Goal: Information Seeking & Learning: Check status

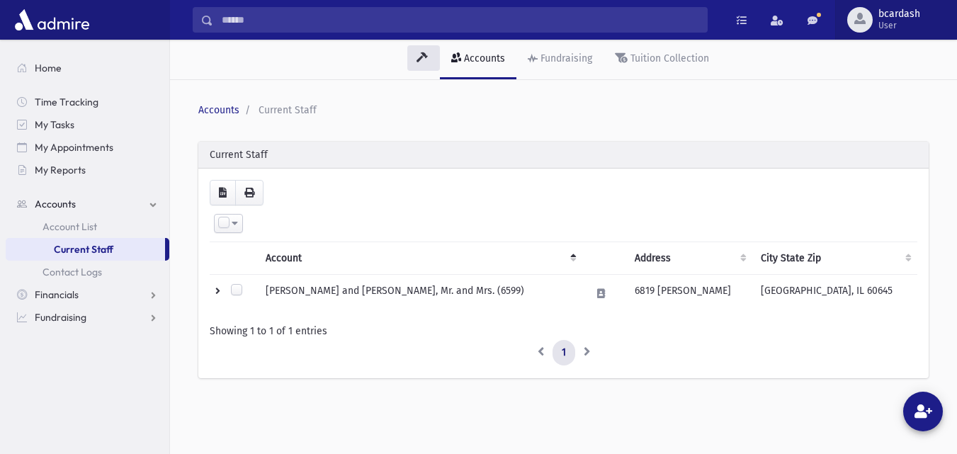
click at [872, 18] on div "button" at bounding box center [860, 20] width 26 height 26
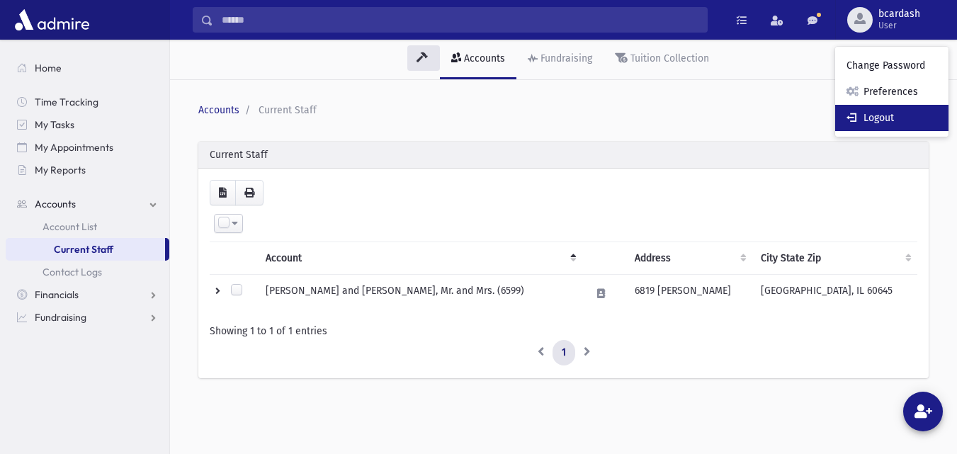
click at [868, 118] on link "Logout" at bounding box center [891, 118] width 113 height 26
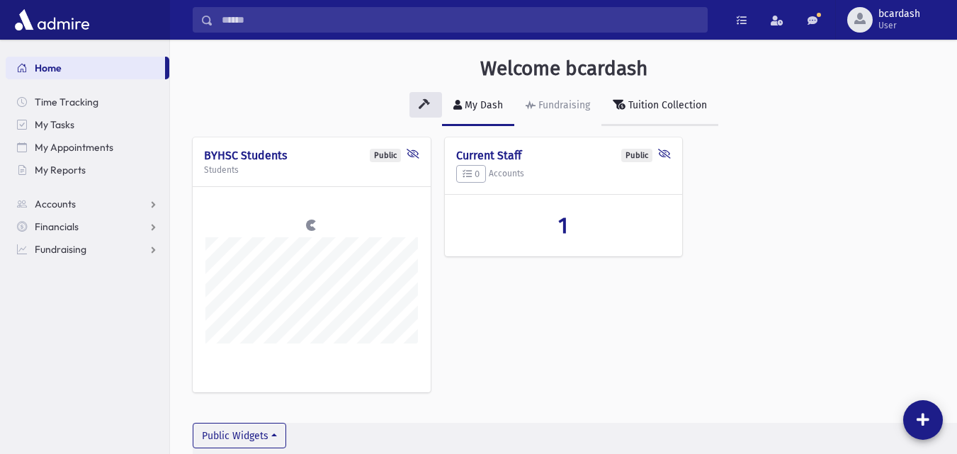
click at [681, 104] on div "Tuition Collection" at bounding box center [666, 105] width 81 height 12
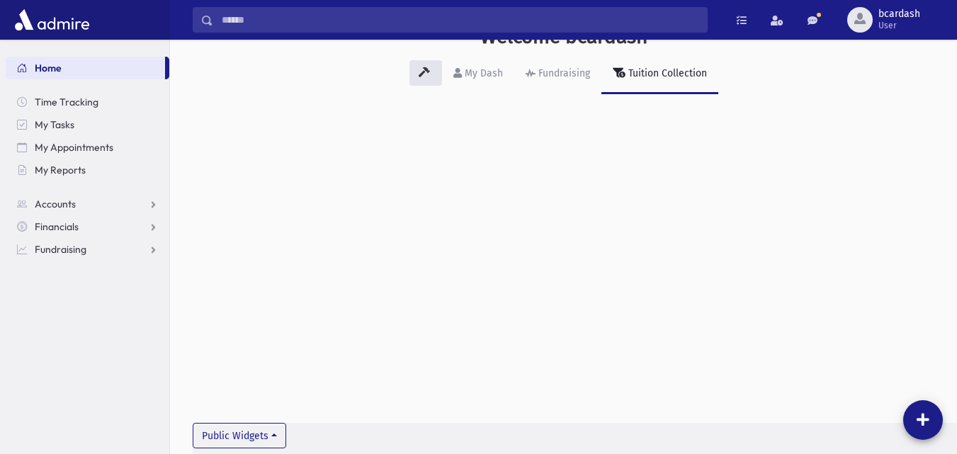
scroll to position [11, 0]
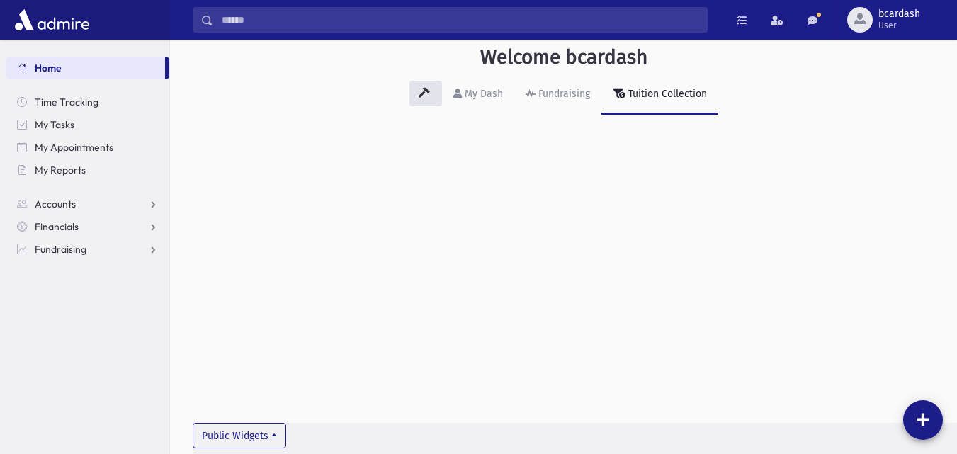
click at [662, 98] on div "Tuition Collection" at bounding box center [666, 94] width 81 height 12
click at [64, 228] on span "Financials" at bounding box center [57, 226] width 44 height 13
click at [86, 320] on link "Fundraising" at bounding box center [88, 317] width 164 height 23
click at [96, 320] on span "Campaign Overview" at bounding box center [88, 317] width 91 height 13
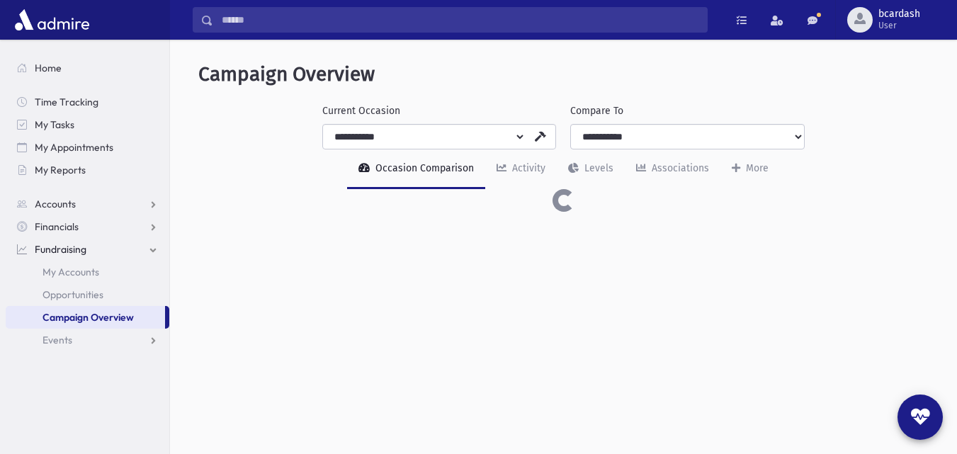
select select "***"
click at [96, 320] on span "Campaign Overview" at bounding box center [88, 317] width 91 height 13
select select "***"
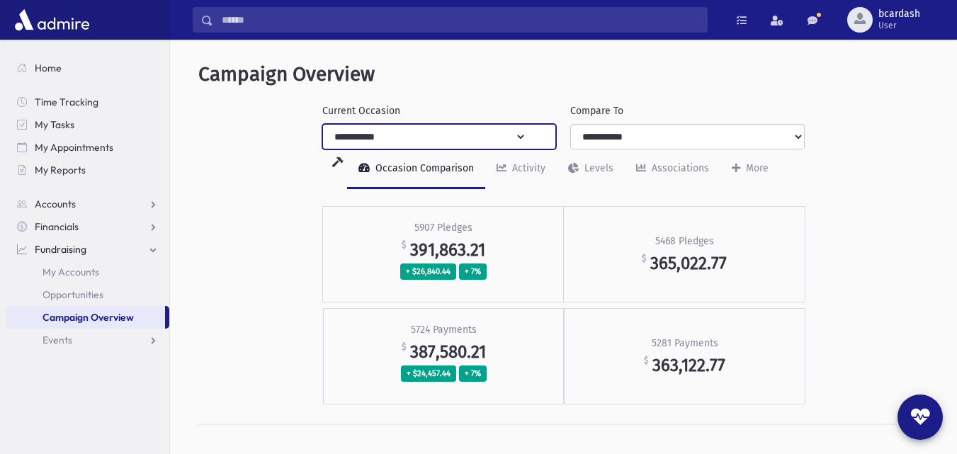
click at [521, 135] on select "**********" at bounding box center [424, 137] width 203 height 26
select select "***"
click at [323, 124] on select "**********" at bounding box center [424, 137] width 203 height 26
select select "***"
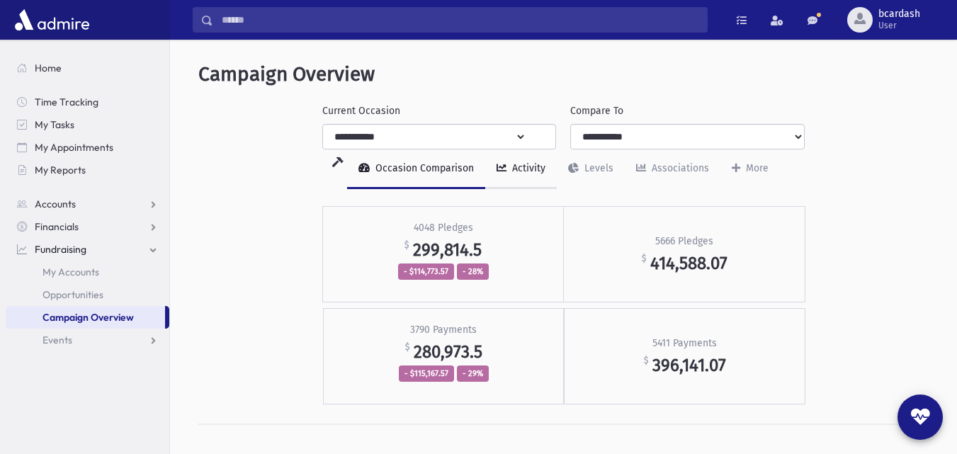
click at [528, 169] on div "Activity" at bounding box center [527, 168] width 36 height 12
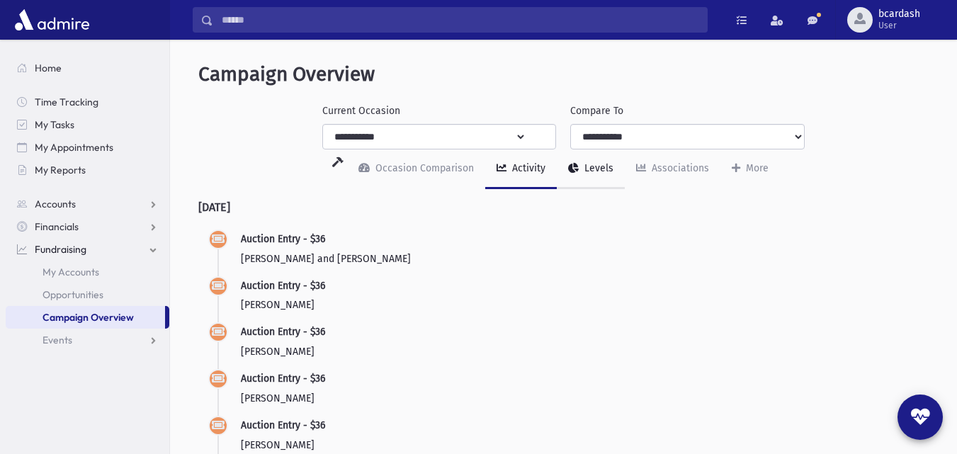
click at [597, 169] on div "Levels" at bounding box center [598, 168] width 32 height 12
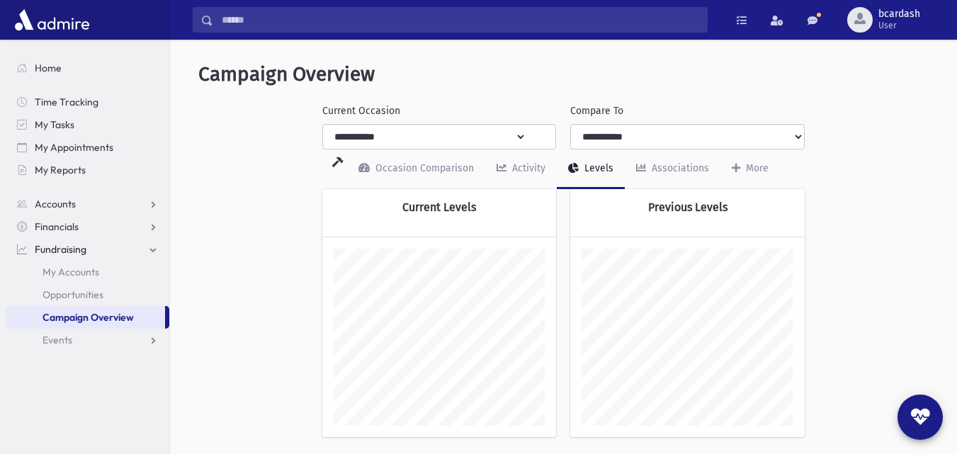
scroll to position [248, 235]
click at [344, 157] on icon at bounding box center [337, 162] width 11 height 10
click at [898, 67] on header "Campaign Overview" at bounding box center [563, 74] width 731 height 24
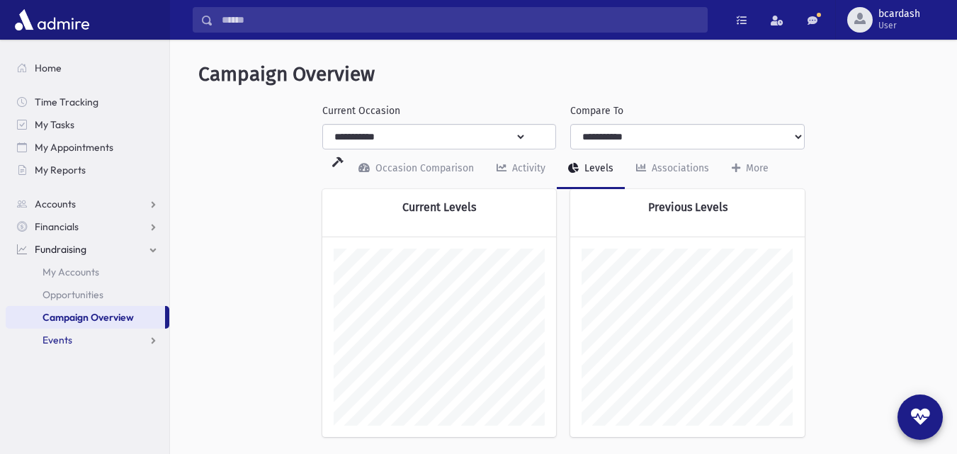
click at [81, 343] on link "Events" at bounding box center [88, 340] width 164 height 23
click at [88, 227] on link "Financials" at bounding box center [88, 226] width 164 height 23
click at [84, 274] on span "Payments" at bounding box center [65, 272] width 44 height 13
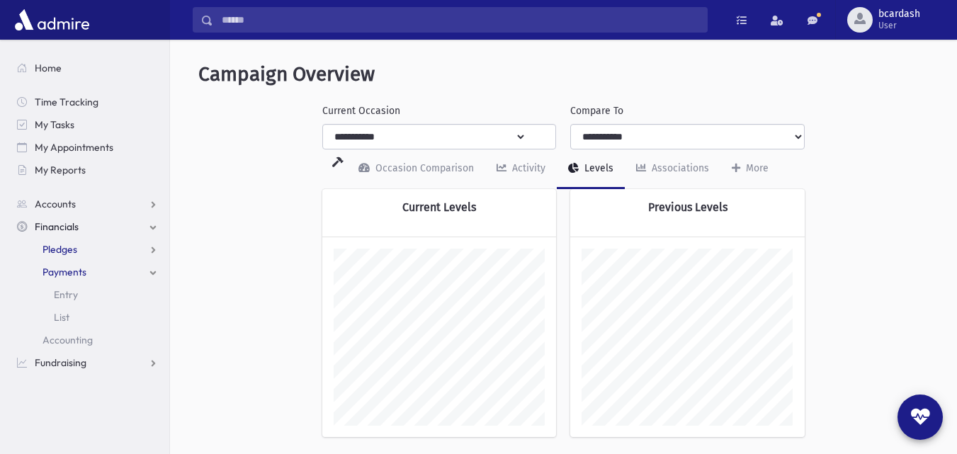
click at [80, 253] on link "Pledges" at bounding box center [88, 249] width 164 height 23
click at [79, 205] on link "Accounts" at bounding box center [88, 204] width 164 height 23
click at [74, 167] on span "My Reports" at bounding box center [60, 170] width 51 height 13
click at [344, 157] on icon at bounding box center [337, 162] width 11 height 10
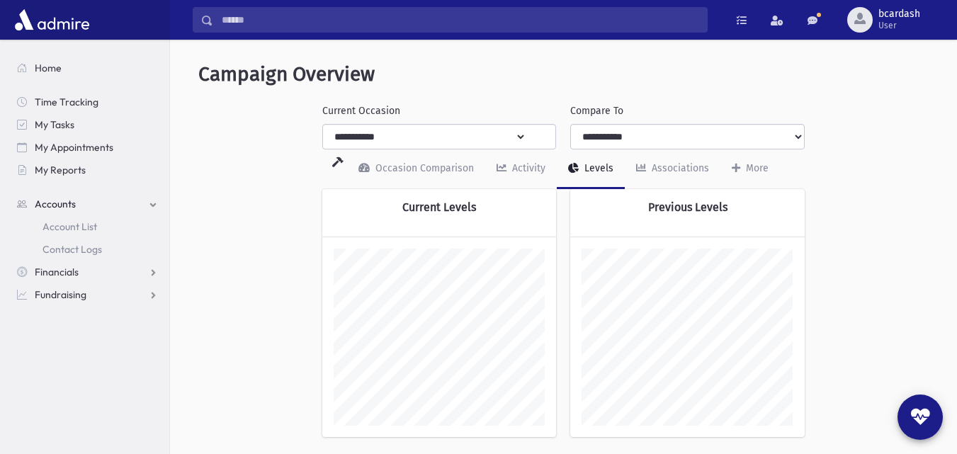
click at [344, 157] on icon at bounding box center [337, 162] width 11 height 10
click at [744, 169] on div "More" at bounding box center [756, 168] width 26 height 12
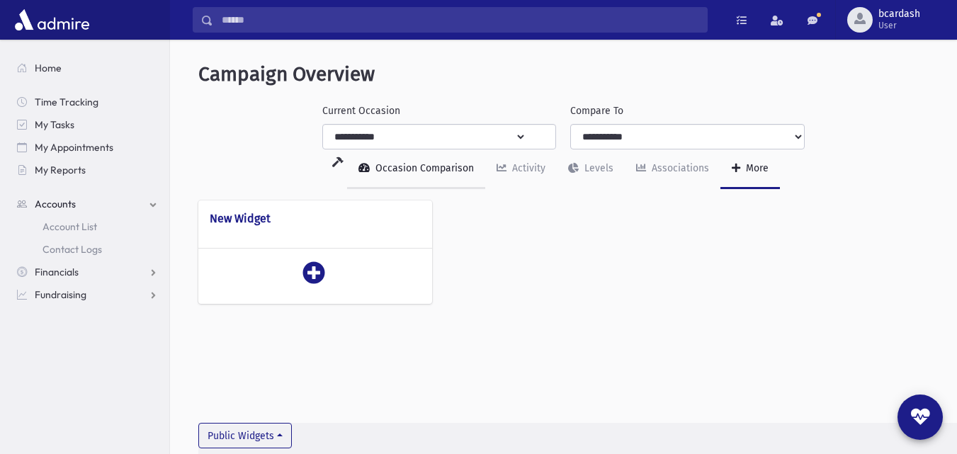
click at [440, 165] on div "Occasion Comparison" at bounding box center [423, 168] width 101 height 12
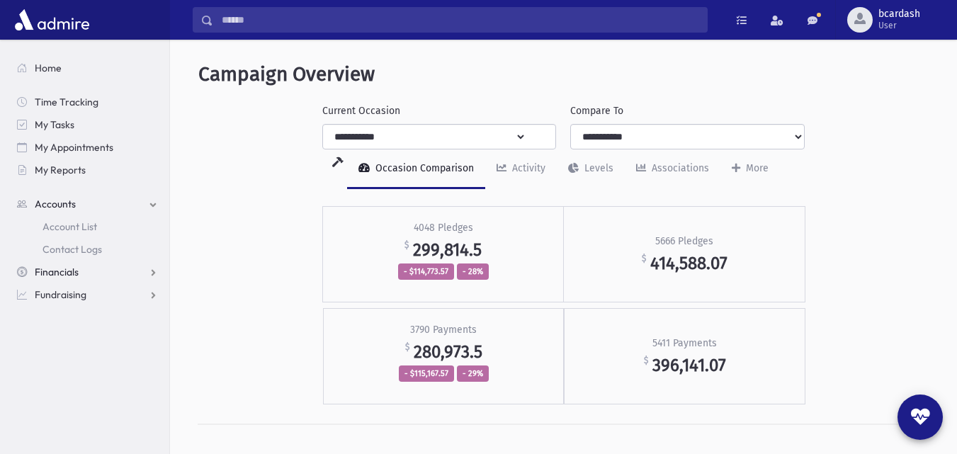
click at [151, 274] on link "Financials" at bounding box center [88, 272] width 164 height 23
click at [97, 198] on link "Accounts" at bounding box center [88, 204] width 164 height 23
click at [83, 226] on span "Account List" at bounding box center [70, 226] width 55 height 13
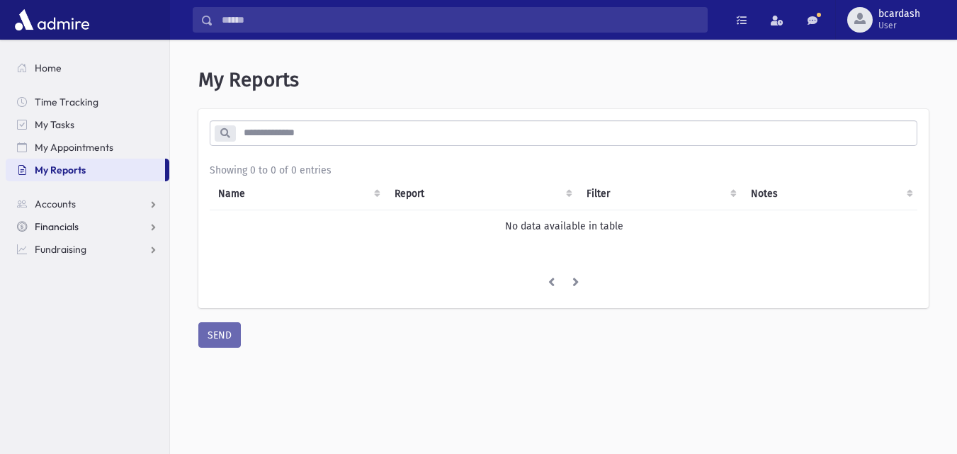
click at [60, 224] on span "Financials" at bounding box center [57, 226] width 44 height 13
click at [79, 295] on span "Accounting" at bounding box center [68, 294] width 50 height 13
click at [77, 275] on span "Payments" at bounding box center [65, 272] width 44 height 13
click at [72, 342] on span "Accounting" at bounding box center [68, 340] width 50 height 13
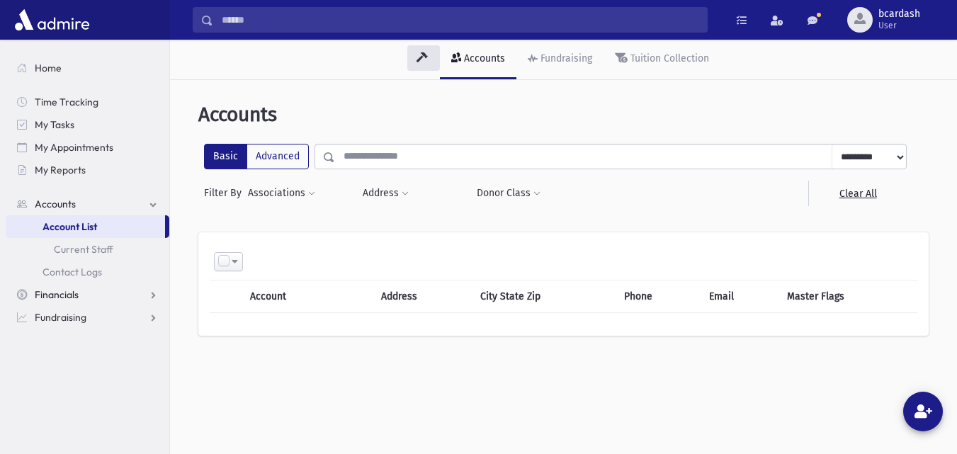
click at [70, 298] on span "Financials" at bounding box center [57, 294] width 44 height 13
click at [75, 254] on span "Pledges" at bounding box center [60, 249] width 35 height 13
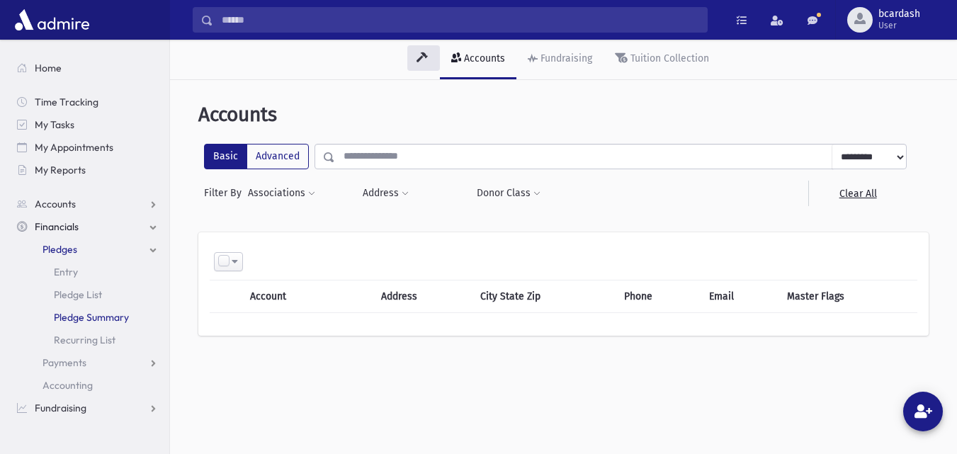
click at [93, 317] on span "Pledge Summary" at bounding box center [91, 317] width 75 height 13
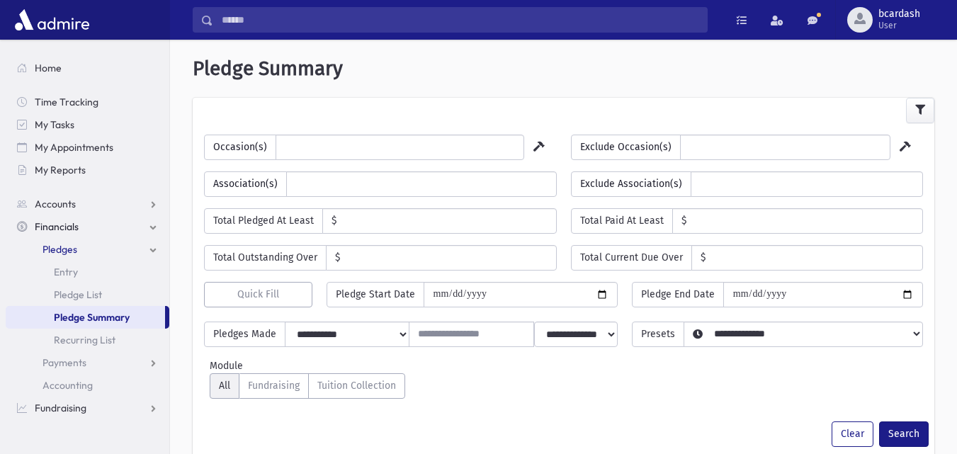
select select
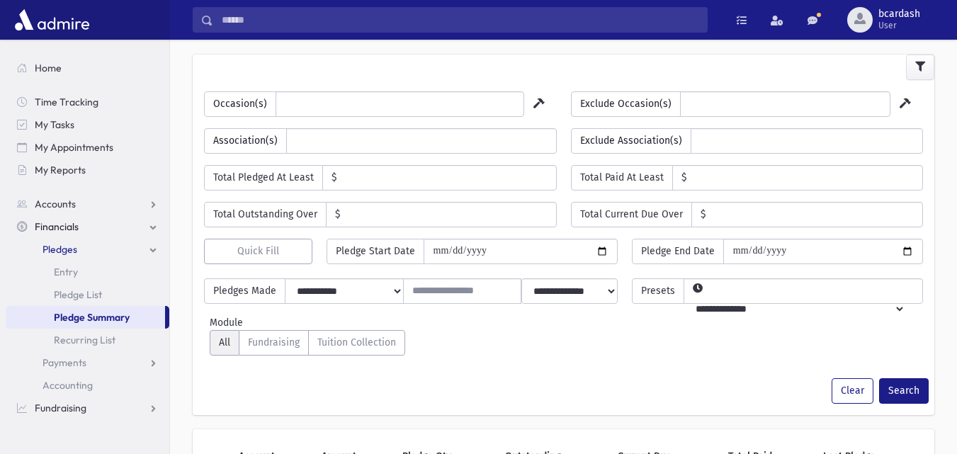
scroll to position [30, 0]
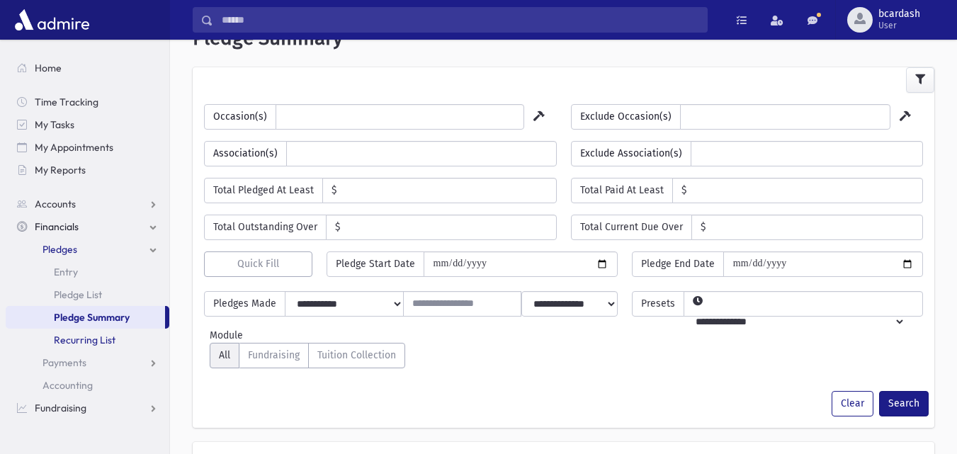
click at [101, 340] on span "Recurring List" at bounding box center [85, 340] width 62 height 13
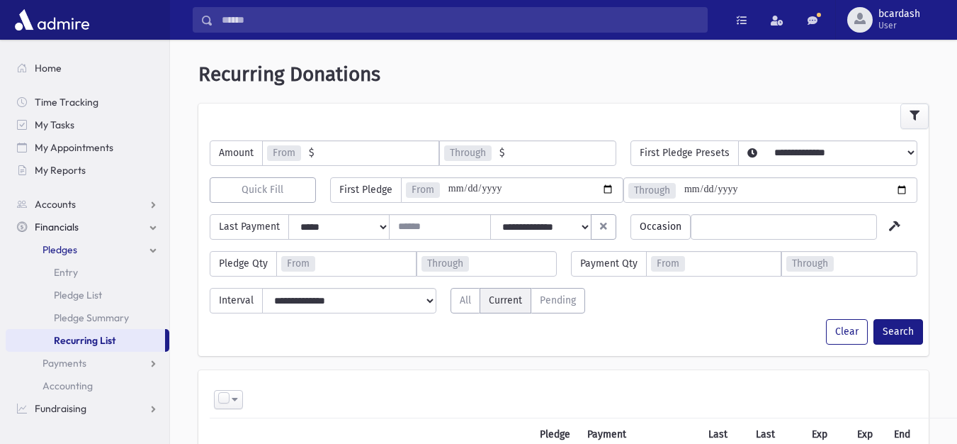
select select
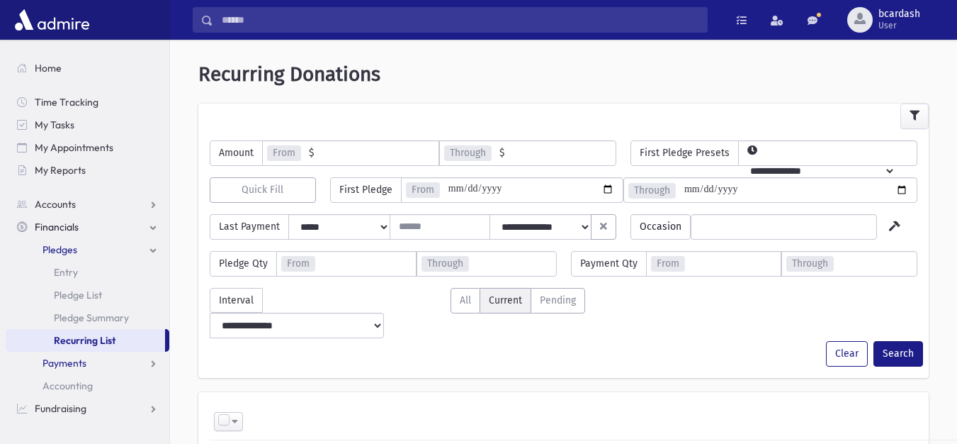
click at [77, 368] on span "Payments" at bounding box center [65, 362] width 44 height 13
click at [62, 408] on span "List" at bounding box center [62, 408] width 16 height 13
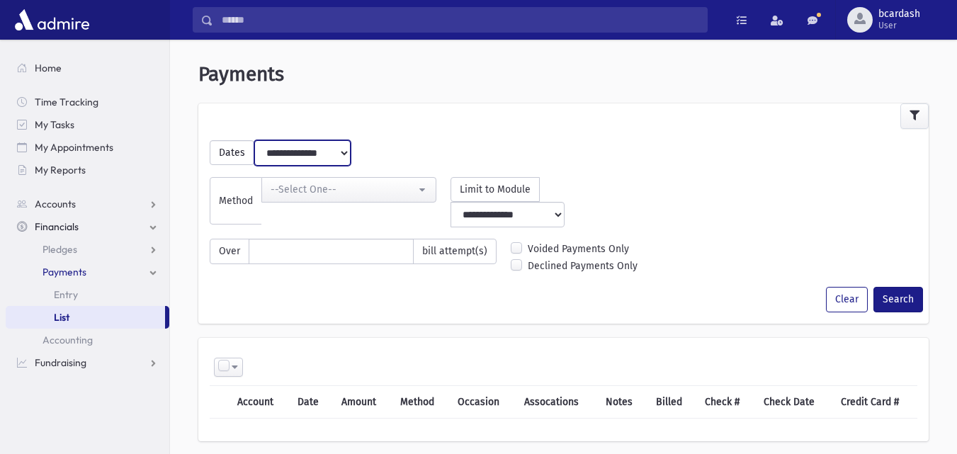
click at [346, 151] on select "**********" at bounding box center [302, 153] width 95 height 26
select select "**********"
click at [255, 140] on select "**********" at bounding box center [302, 153] width 95 height 26
click at [429, 185] on button "--Select One--" at bounding box center [348, 190] width 175 height 26
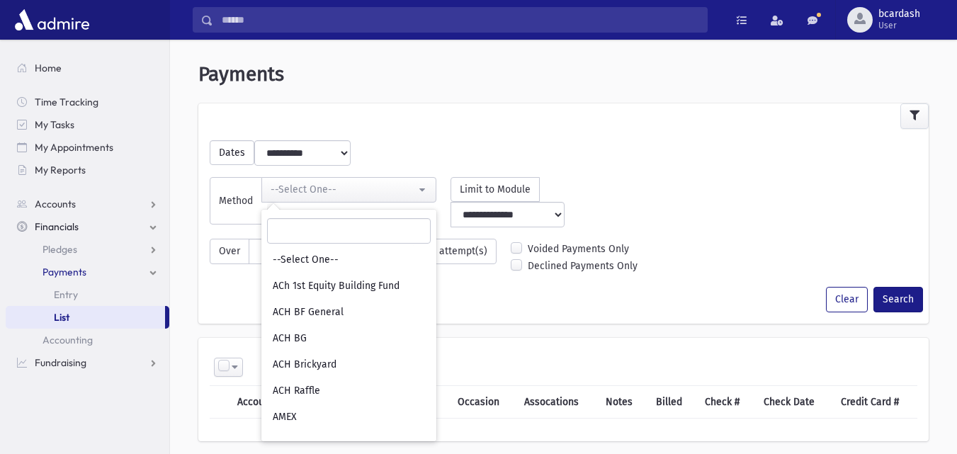
click at [471, 261] on div "Over bill attempt(s)" at bounding box center [353, 263] width 301 height 48
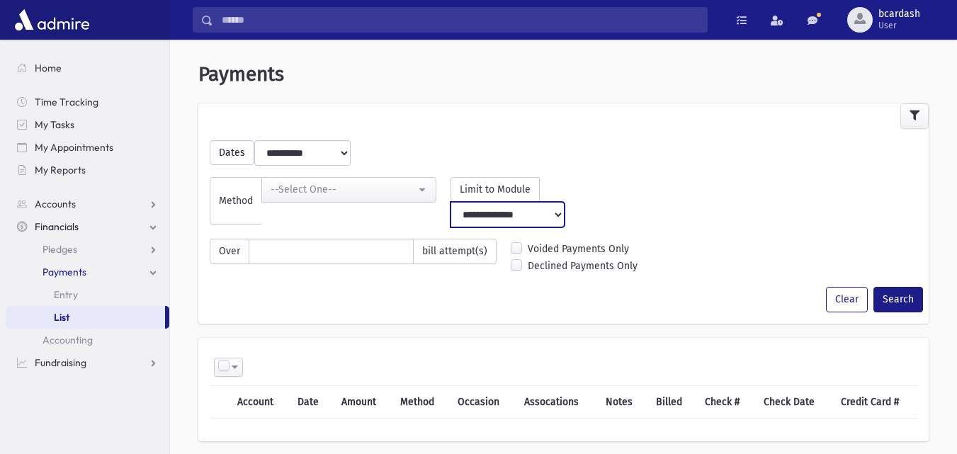
click at [565, 202] on select "**********" at bounding box center [508, 215] width 114 height 26
select select "**********"
click at [539, 202] on select "**********" at bounding box center [508, 215] width 114 height 26
click at [891, 287] on button "Search" at bounding box center [899, 300] width 50 height 26
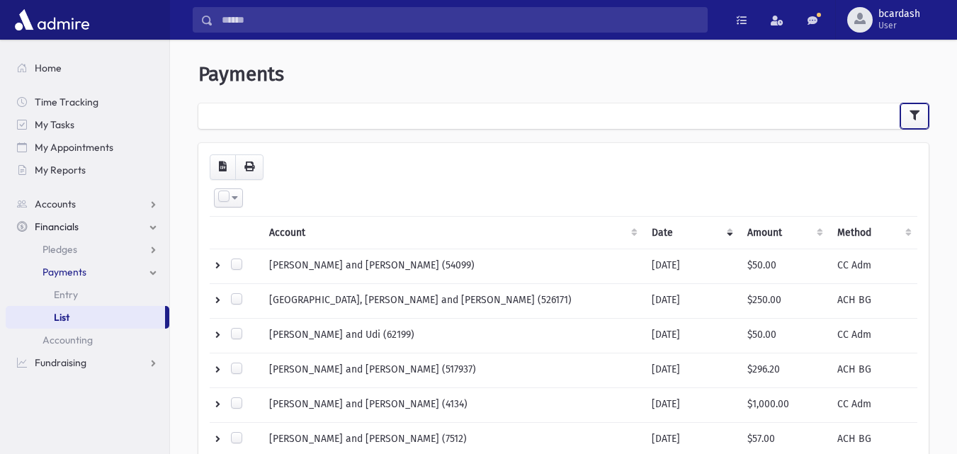
click at [911, 115] on icon "button" at bounding box center [915, 116] width 10 height 10
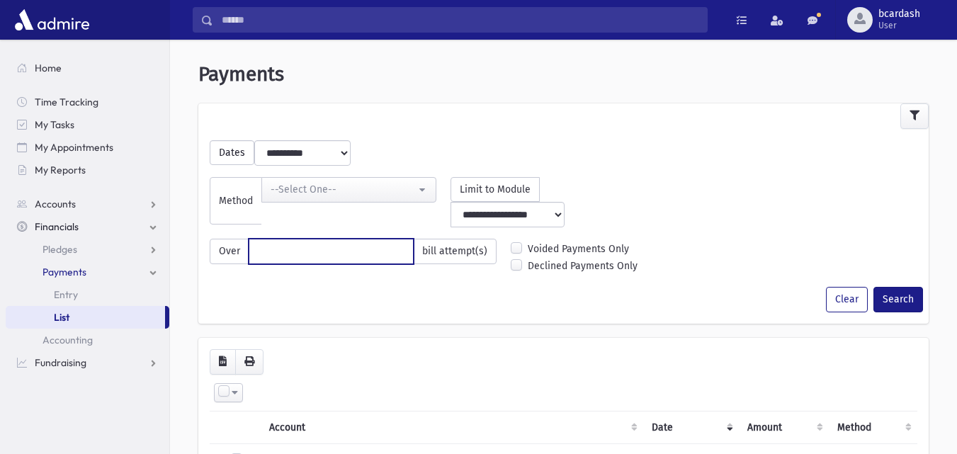
click at [328, 239] on input "number" at bounding box center [331, 252] width 165 height 26
click at [236, 239] on span "Over" at bounding box center [230, 252] width 40 height 26
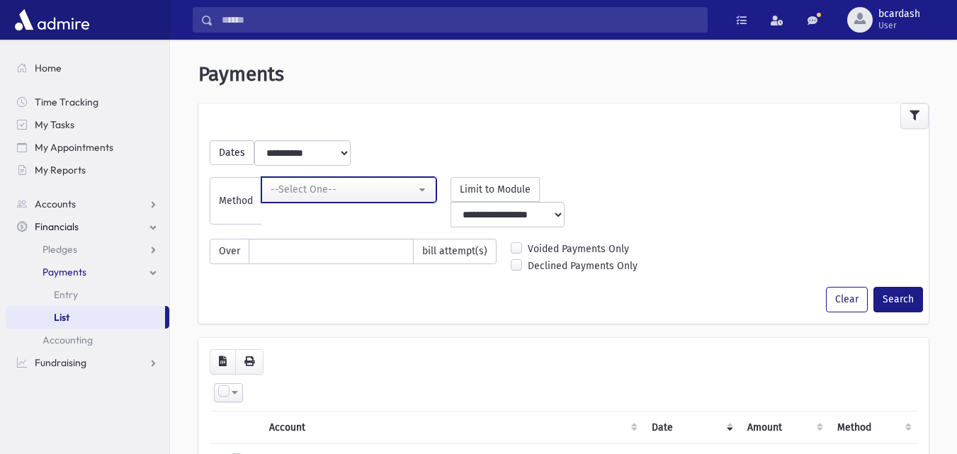
click at [422, 188] on button "--Select One--" at bounding box center [348, 190] width 175 height 26
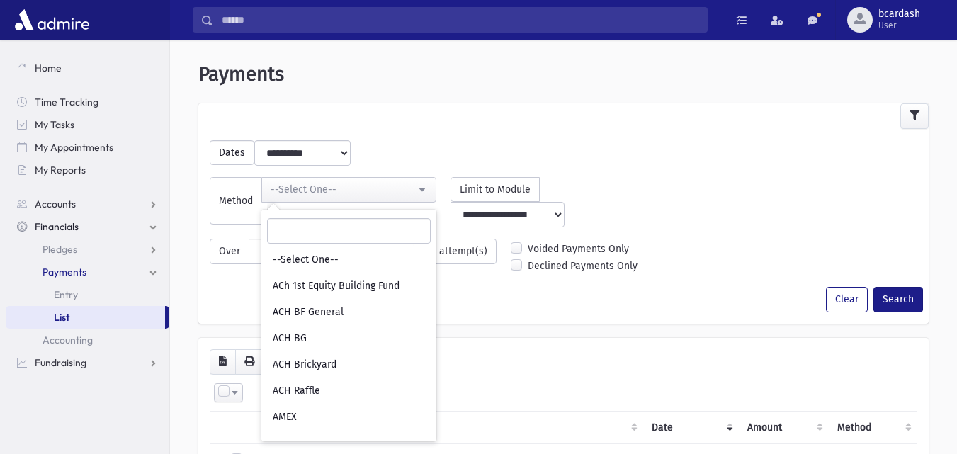
click at [487, 125] on div at bounding box center [563, 116] width 731 height 26
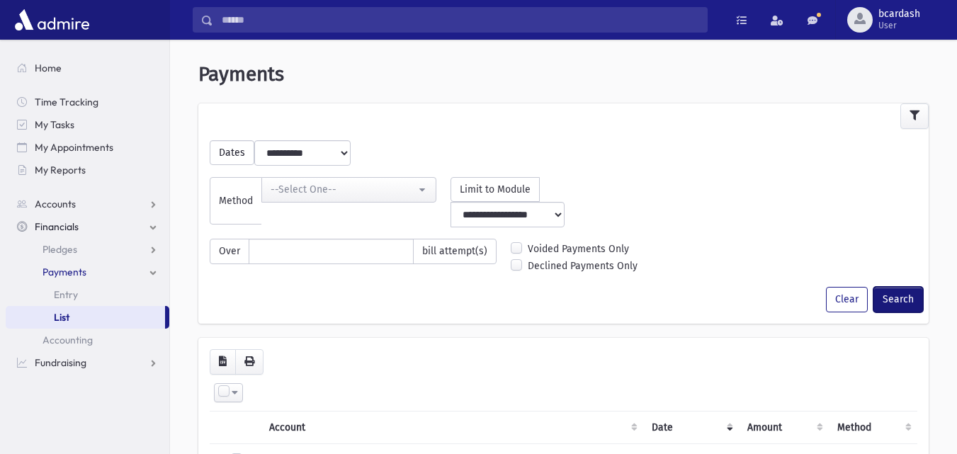
click at [894, 287] on button "Search" at bounding box center [899, 300] width 50 height 26
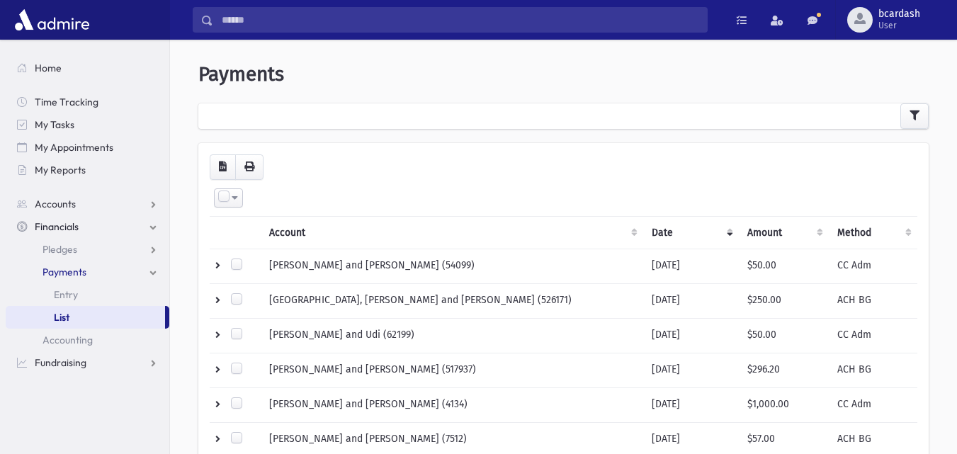
click at [225, 196] on label at bounding box center [224, 197] width 14 height 14
click at [290, 197] on span at bounding box center [292, 198] width 6 height 10
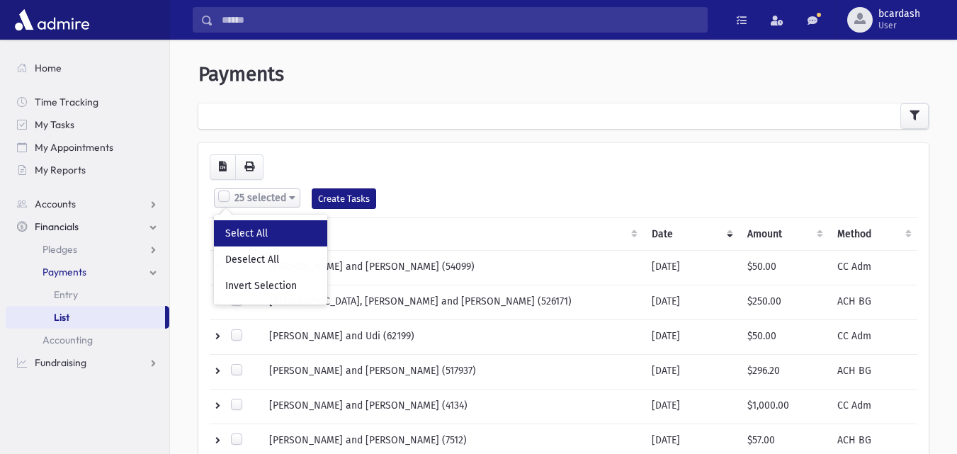
click at [257, 237] on link "Select All" at bounding box center [270, 233] width 113 height 26
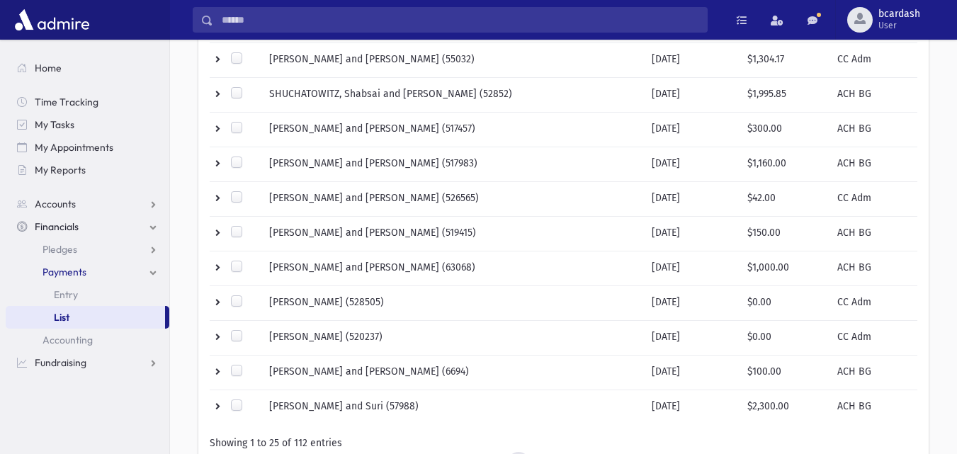
scroll to position [792, 0]
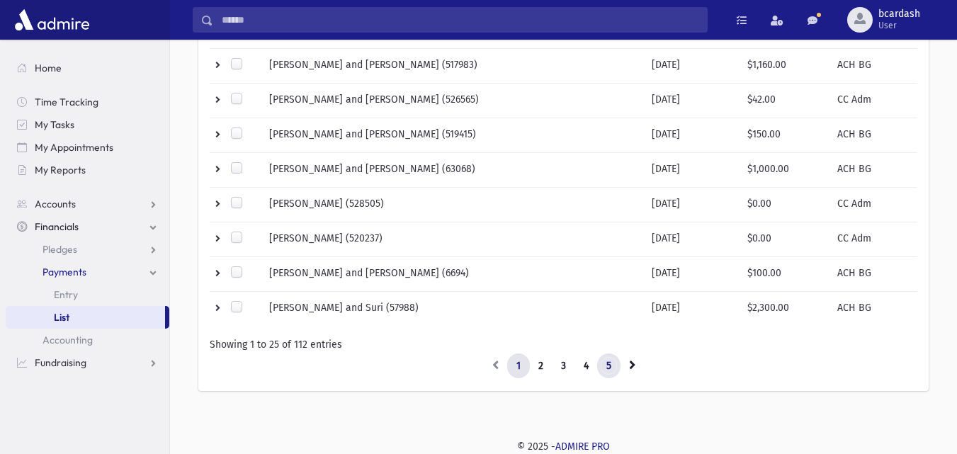
click at [607, 367] on link "5" at bounding box center [608, 367] width 23 height 26
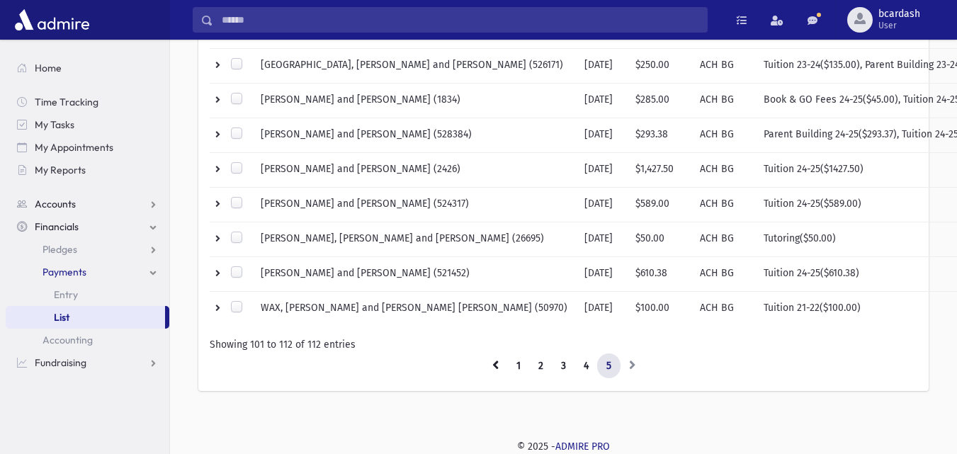
click at [50, 203] on span "Accounts" at bounding box center [55, 204] width 41 height 13
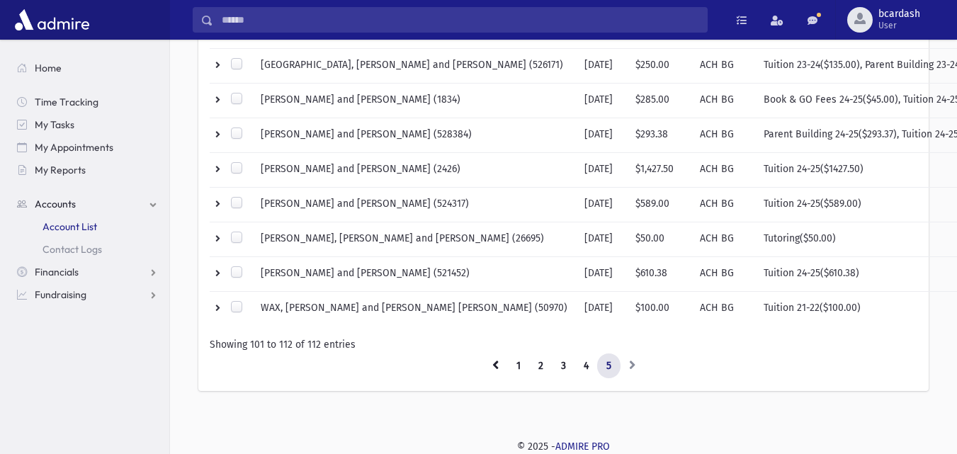
click at [62, 226] on span "Account List" at bounding box center [70, 226] width 55 height 13
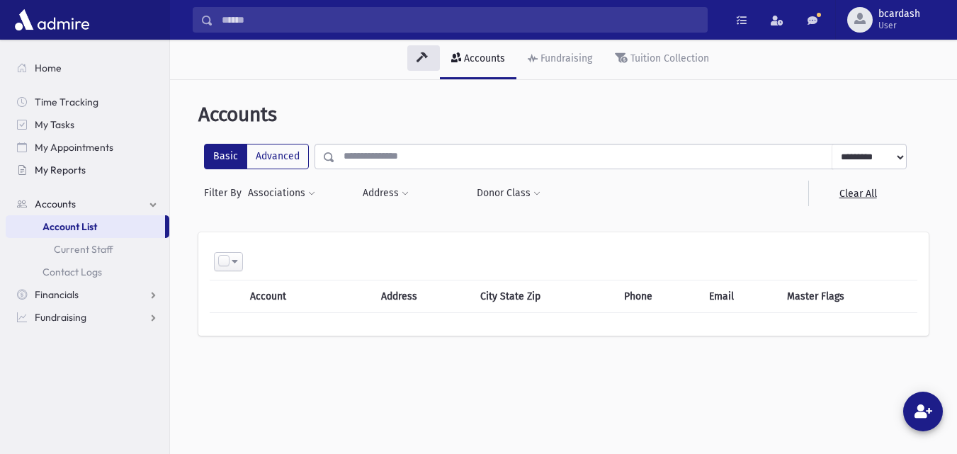
click at [53, 170] on span "My Reports" at bounding box center [60, 170] width 51 height 13
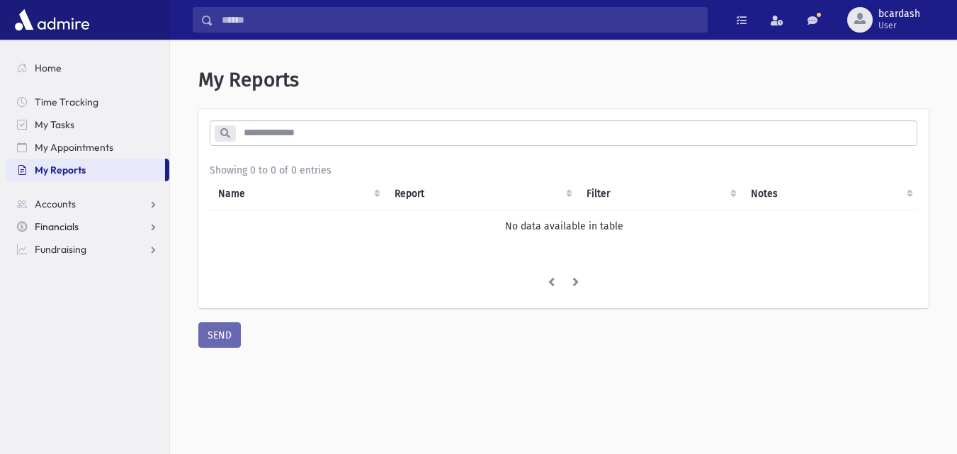
click at [57, 224] on span "Financials" at bounding box center [57, 226] width 44 height 13
click at [71, 254] on span "Pledges" at bounding box center [60, 249] width 35 height 13
click at [89, 300] on span "Pledge List" at bounding box center [78, 294] width 48 height 13
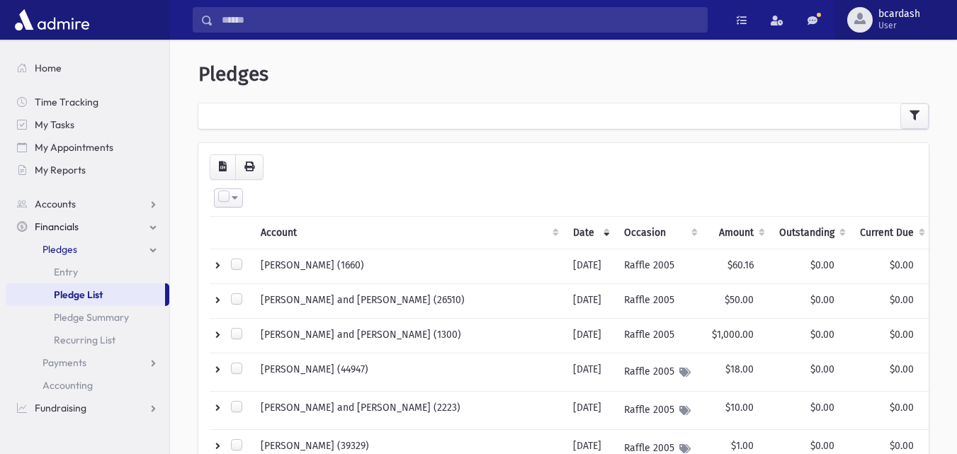
click at [896, 16] on span "bcardash" at bounding box center [900, 14] width 42 height 11
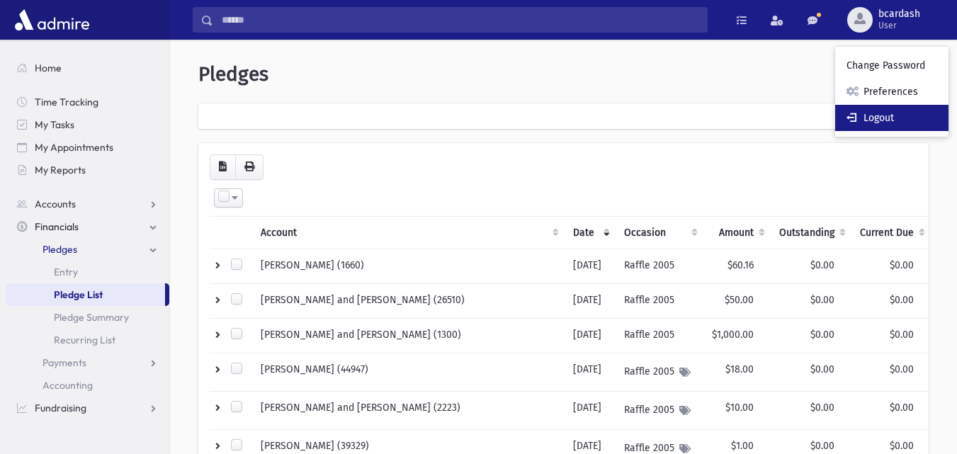
click at [872, 119] on link "Logout" at bounding box center [891, 118] width 113 height 26
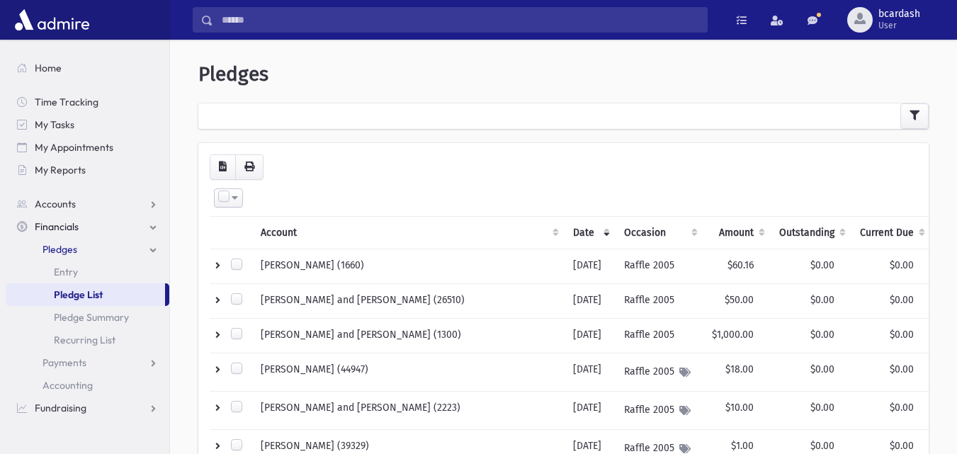
click at [754, 77] on header "Pledges" at bounding box center [563, 74] width 731 height 24
